Goal: Information Seeking & Learning: Learn about a topic

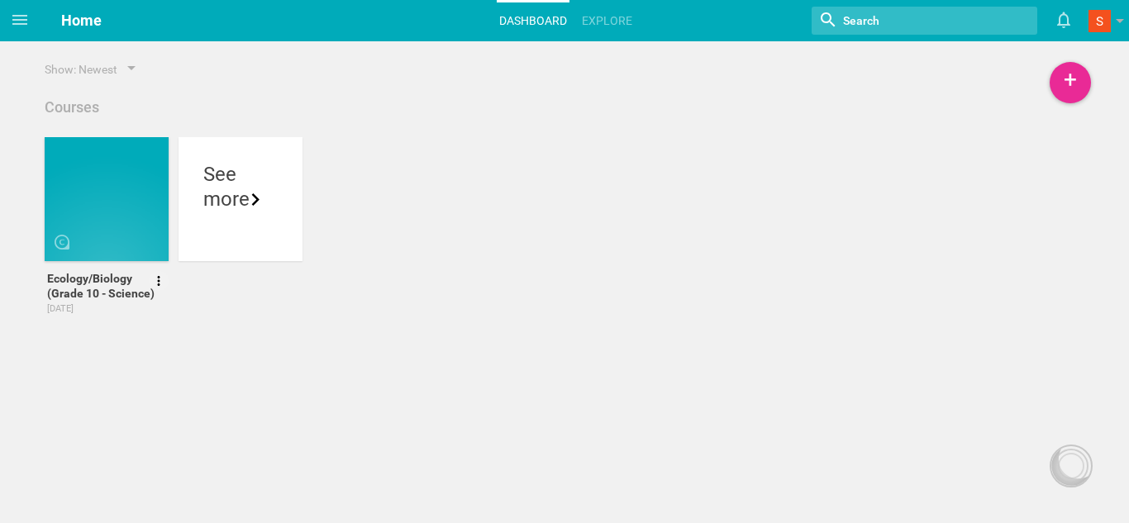
click at [110, 193] on div at bounding box center [107, 199] width 124 height 124
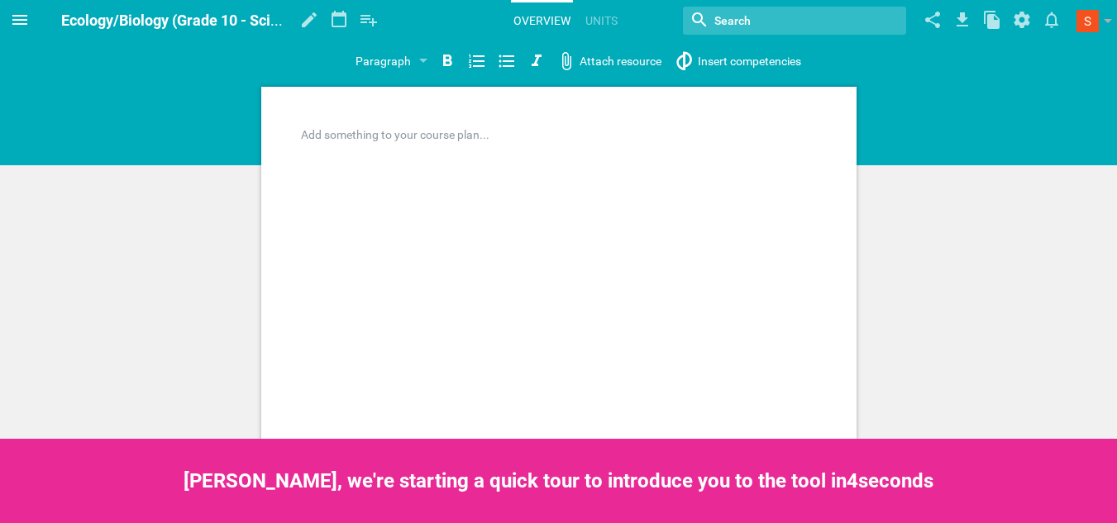
click at [24, 23] on icon at bounding box center [19, 20] width 15 height 10
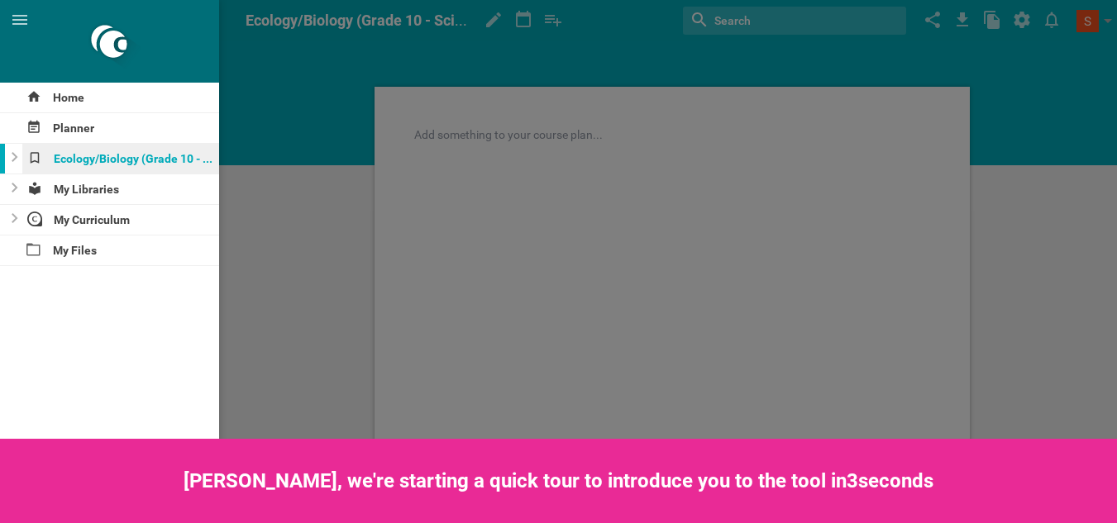
click at [122, 161] on div "Ecology/Biology (Grade 10 - Science)" at bounding box center [121, 159] width 198 height 30
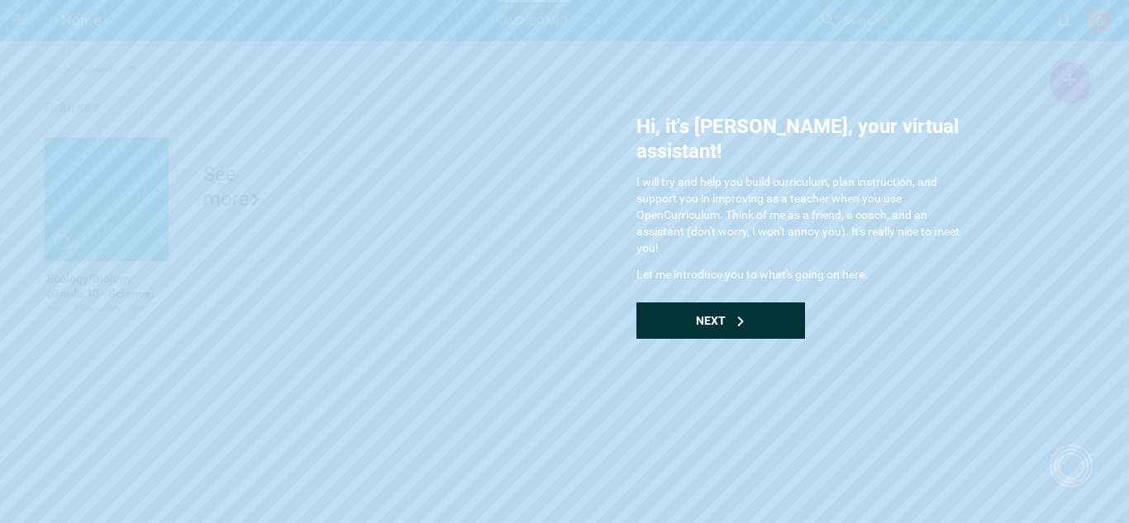
click at [766, 303] on div "Next" at bounding box center [720, 321] width 169 height 36
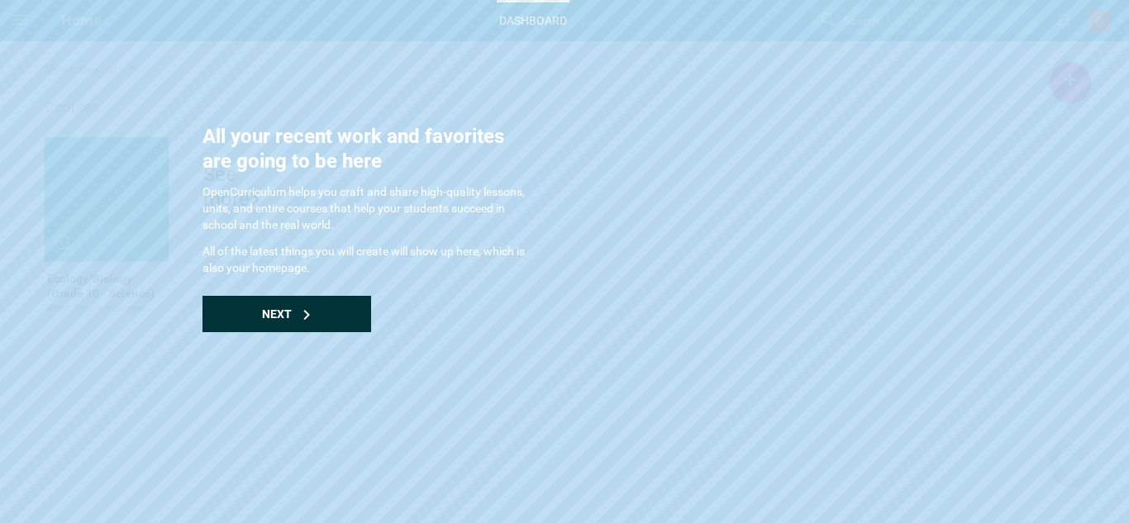
click at [334, 317] on div "Next" at bounding box center [287, 314] width 169 height 36
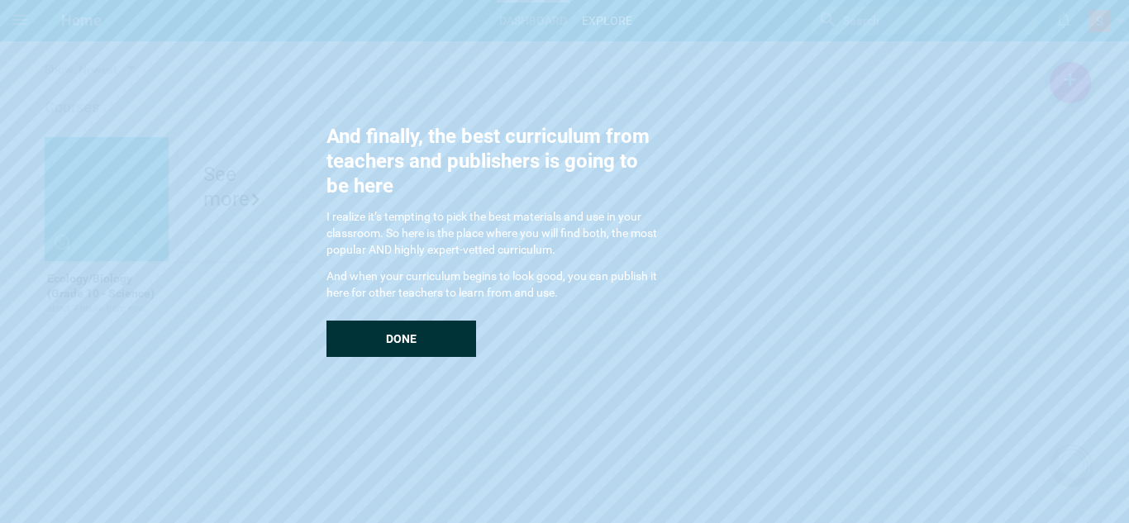
click at [374, 332] on div "Done" at bounding box center [401, 339] width 150 height 36
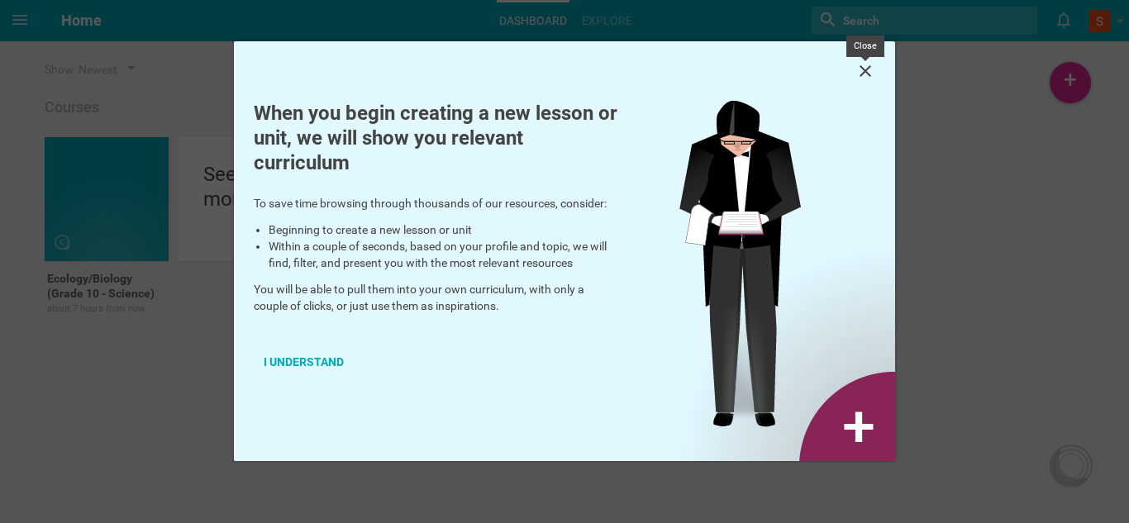
click at [856, 65] on icon at bounding box center [865, 71] width 20 height 20
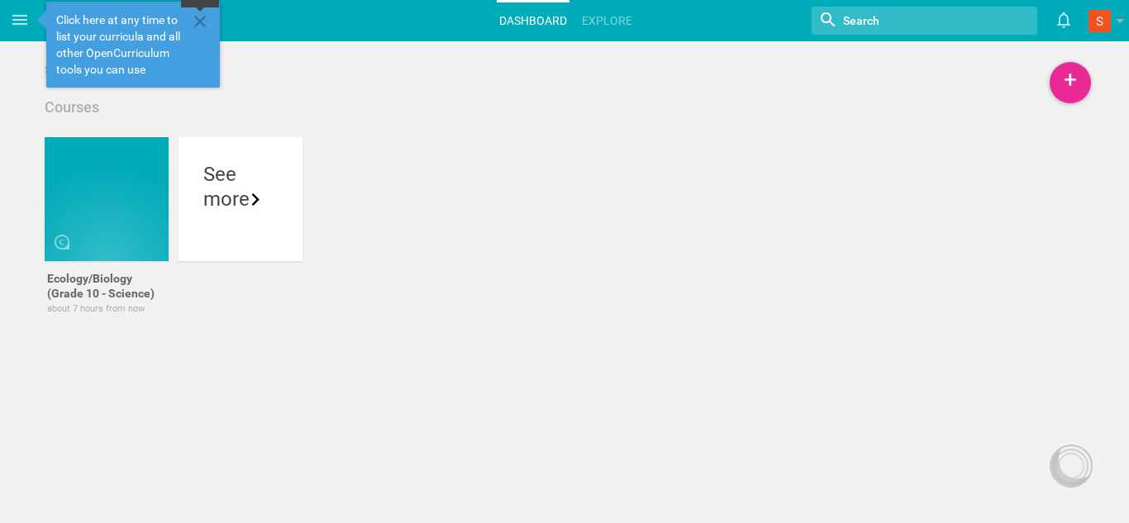
click at [203, 21] on icon at bounding box center [200, 22] width 20 height 20
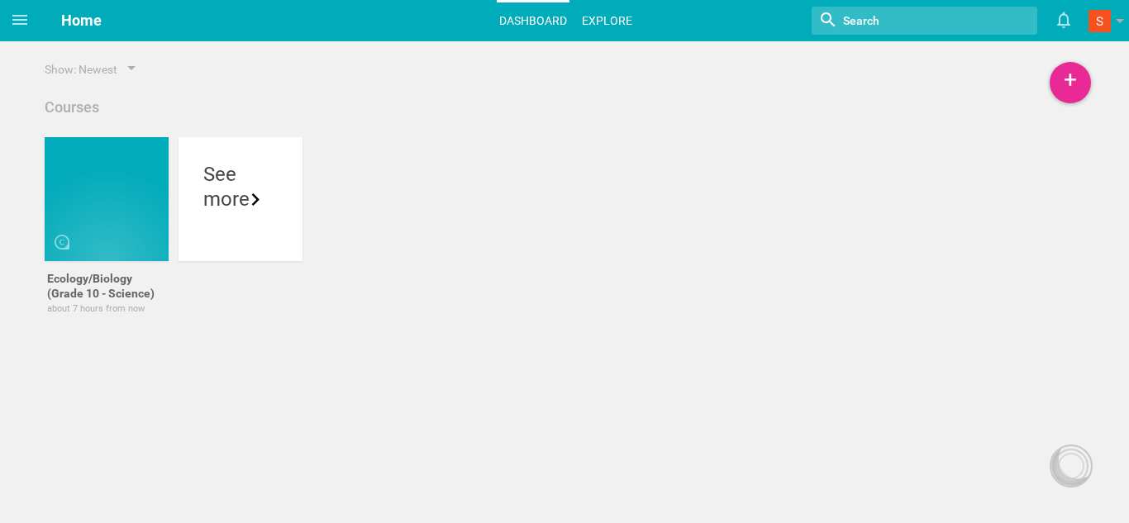
click at [579, 10] on link "Explore" at bounding box center [606, 20] width 55 height 36
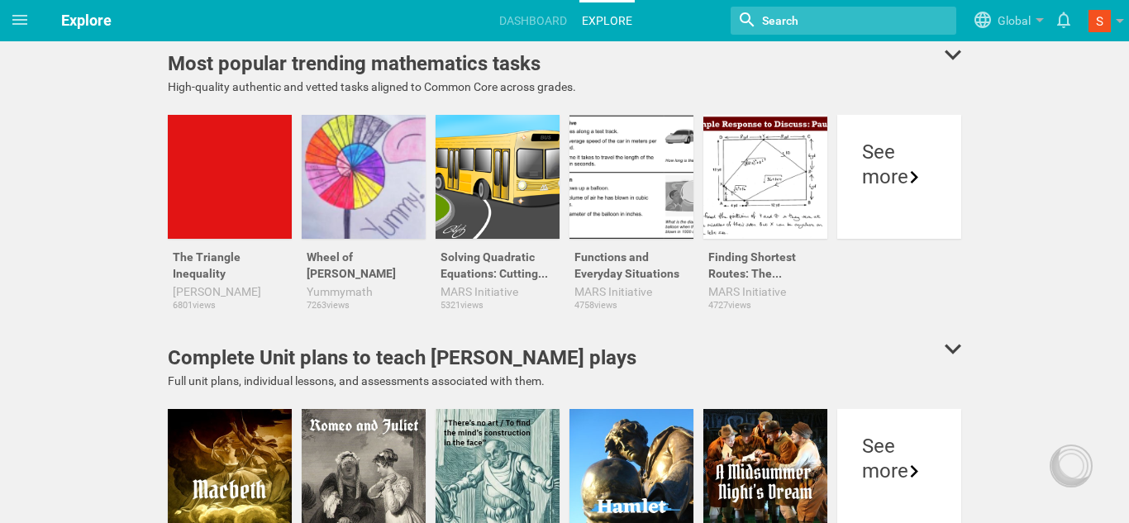
click at [785, 20] on input "textbox" at bounding box center [827, 20] width 135 height 21
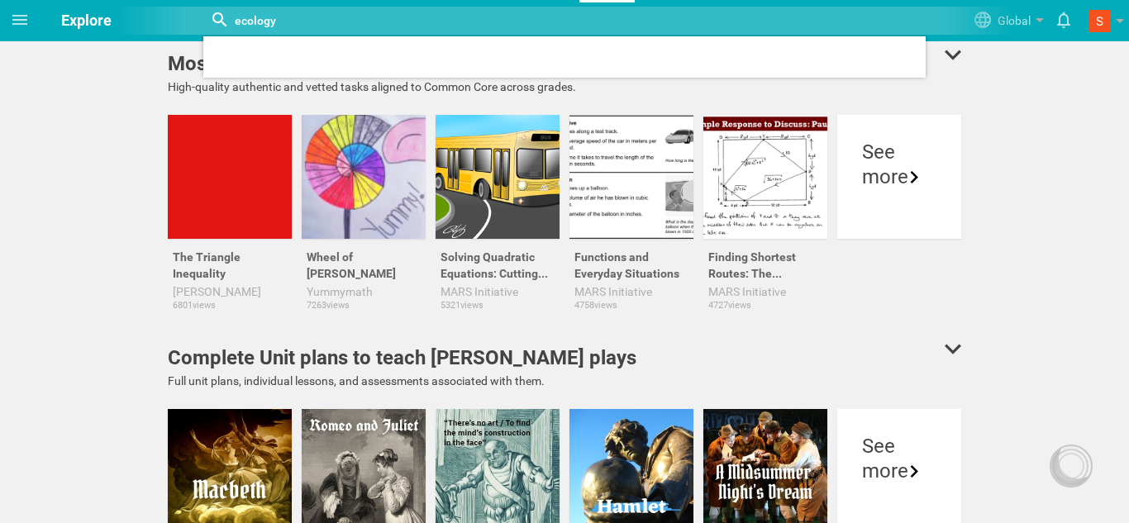
type input "ecology"
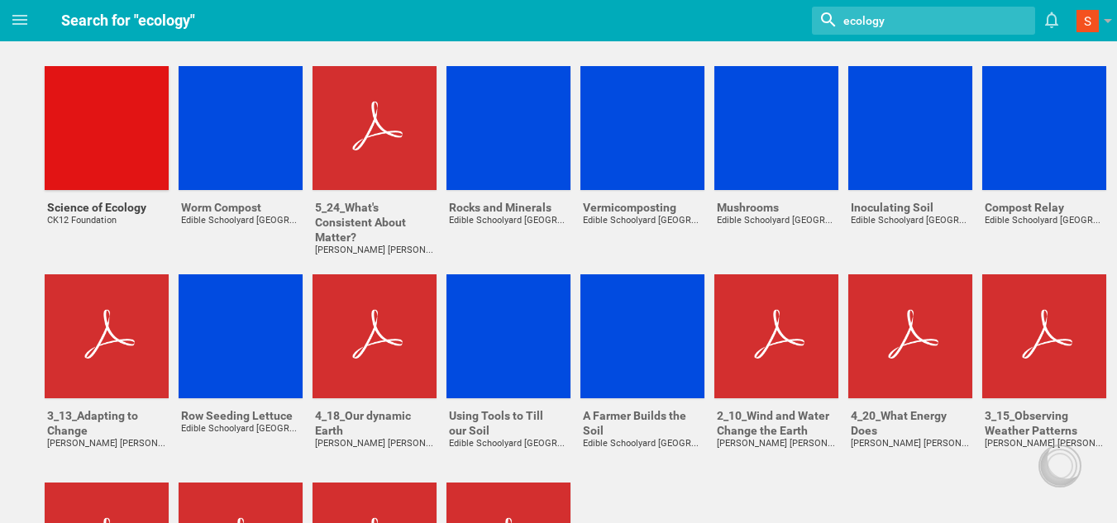
click at [111, 130] on div at bounding box center [107, 128] width 124 height 124
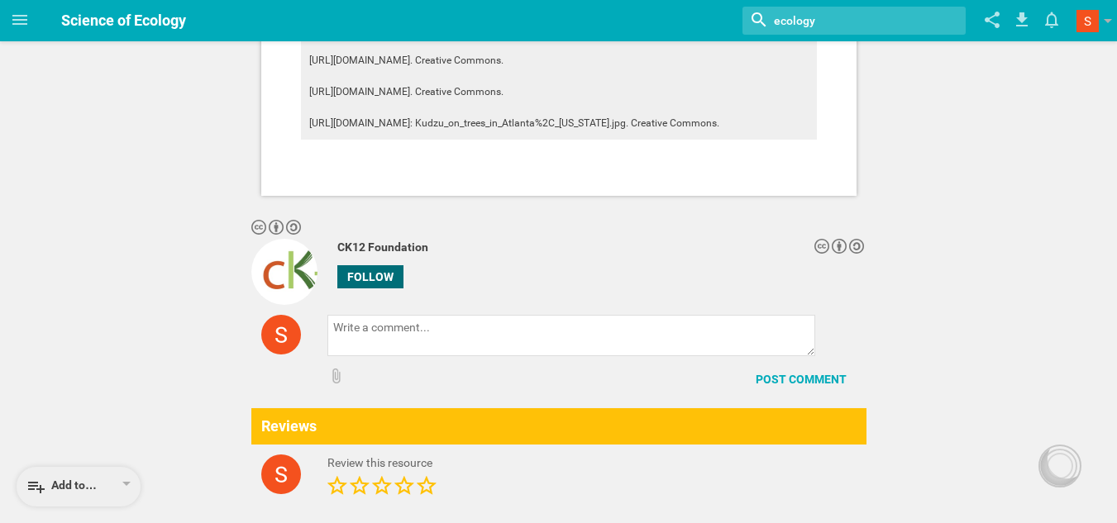
scroll to position [6071, 0]
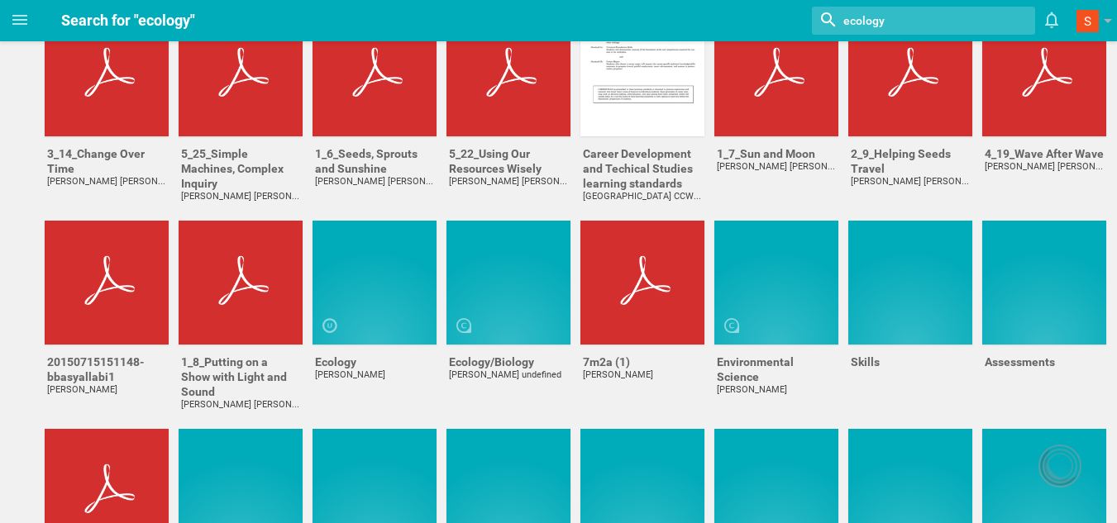
scroll to position [471, 0]
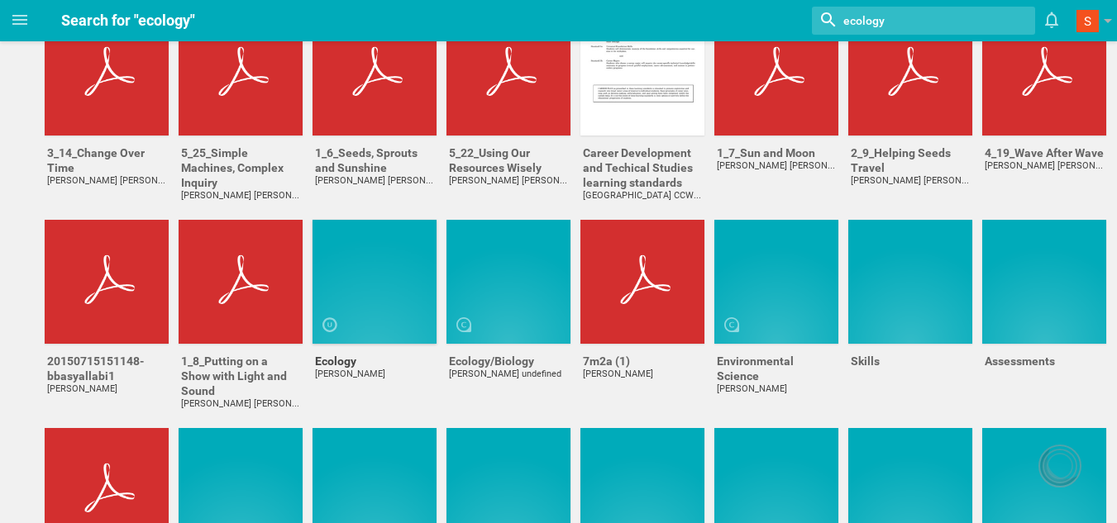
click at [369, 285] on div at bounding box center [374, 282] width 124 height 124
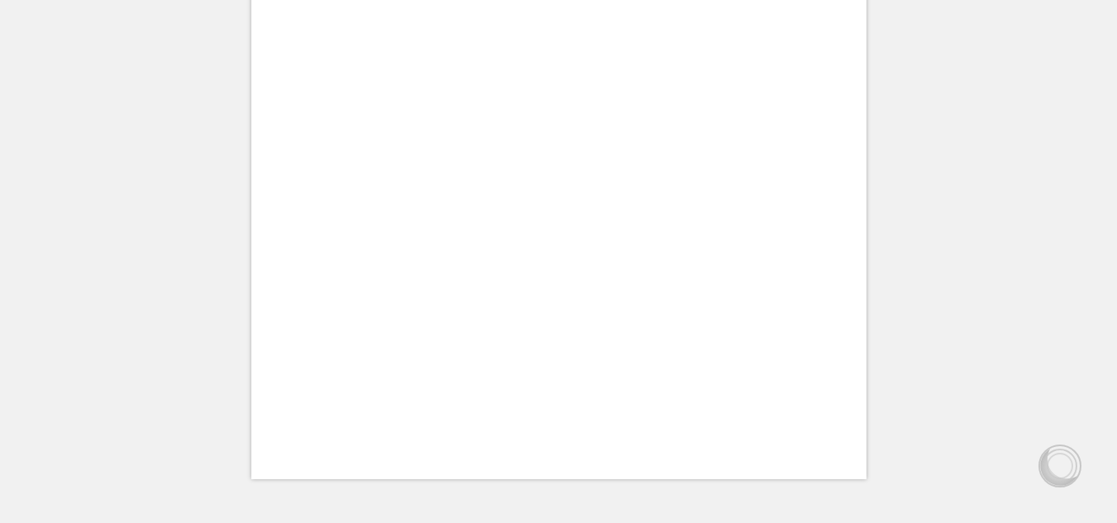
scroll to position [356, 0]
click at [369, 285] on div at bounding box center [558, 105] width 615 height 749
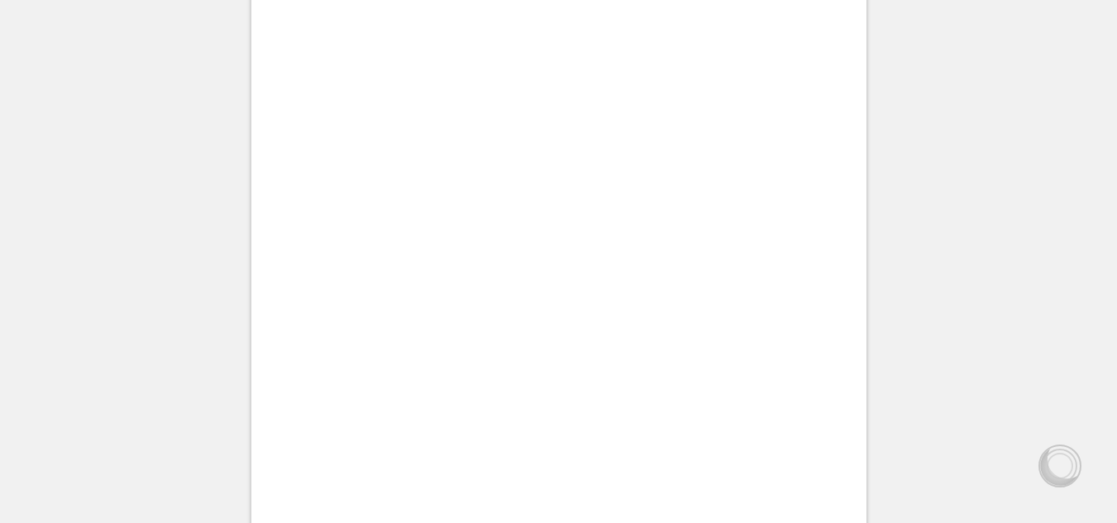
scroll to position [0, 0]
